Goal: Obtain resource: Obtain resource

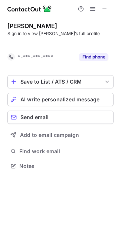
scroll to position [149, 118]
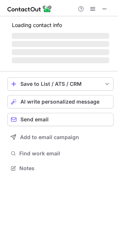
scroll to position [163, 118]
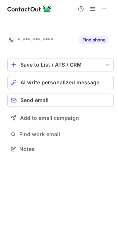
scroll to position [132, 118]
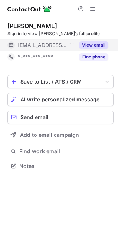
scroll to position [161, 118]
click at [100, 44] on button "View email" at bounding box center [93, 44] width 29 height 7
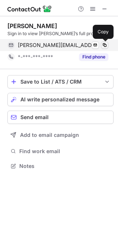
click at [104, 44] on span at bounding box center [104, 45] width 6 height 6
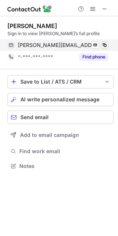
click at [104, 44] on span at bounding box center [104, 45] width 6 height 6
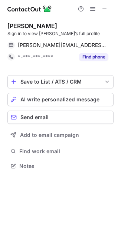
scroll to position [161, 118]
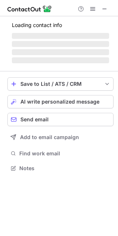
scroll to position [161, 118]
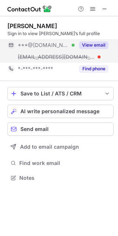
click at [98, 41] on div "View email" at bounding box center [91, 45] width 34 height 12
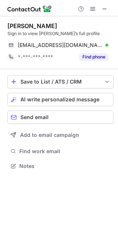
scroll to position [161, 118]
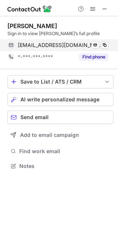
click at [104, 41] on div "trinimatik@gmail.com Verified Send email Copy" at bounding box center [57, 45] width 101 height 12
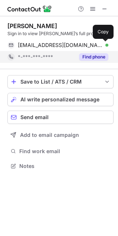
scroll to position [161, 118]
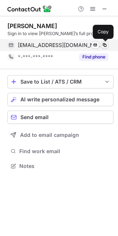
click at [105, 43] on span at bounding box center [104, 45] width 6 height 6
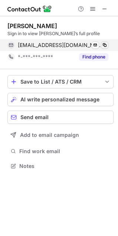
click at [105, 43] on span at bounding box center [104, 45] width 6 height 6
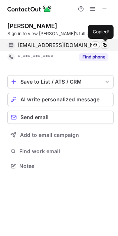
click at [105, 43] on span at bounding box center [104, 45] width 6 height 6
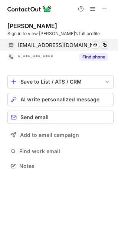
click at [105, 43] on span at bounding box center [104, 45] width 6 height 6
